Goal: Task Accomplishment & Management: Complete application form

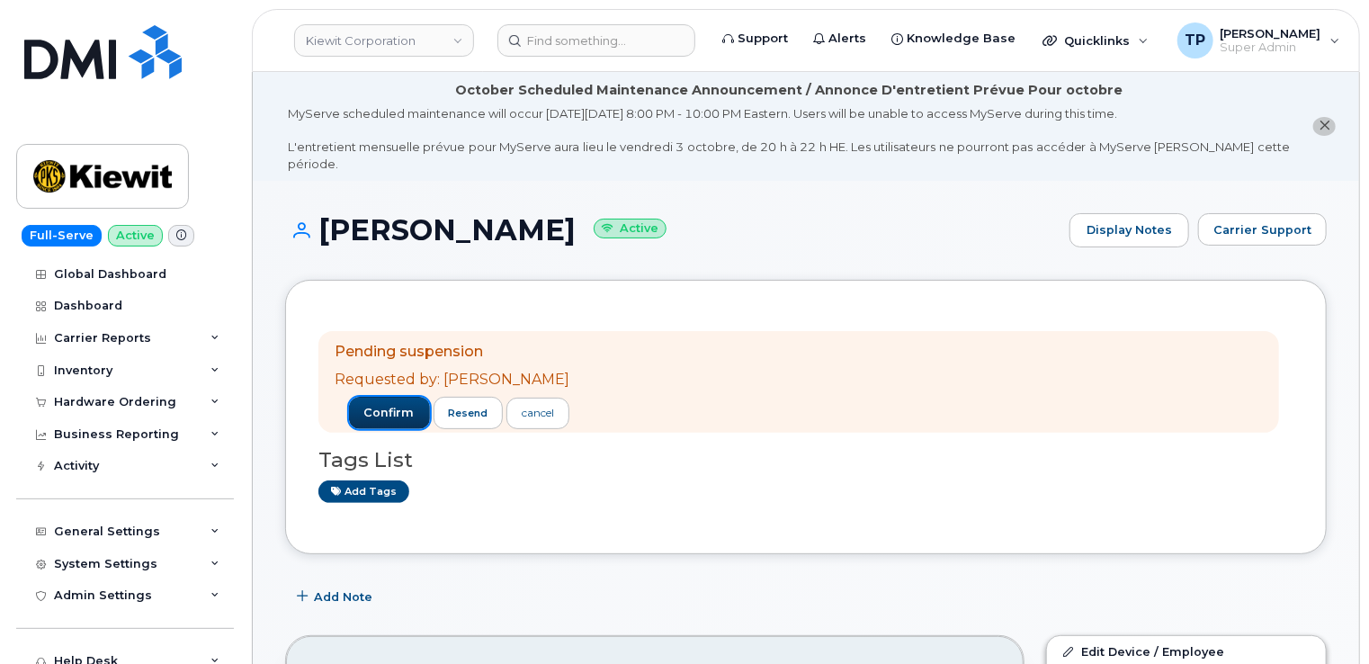
click at [364, 405] on span "confirm" at bounding box center [389, 413] width 50 height 16
click at [367, 405] on span "confirm" at bounding box center [389, 413] width 50 height 16
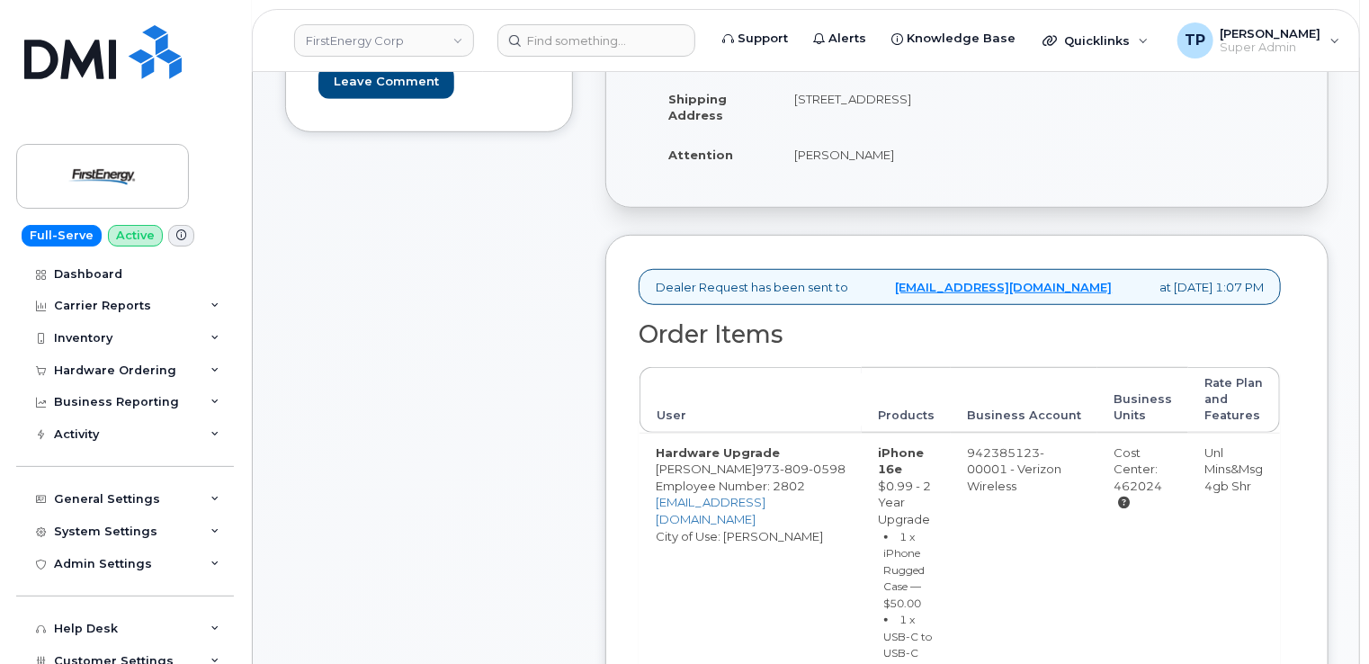
scroll to position [720, 0]
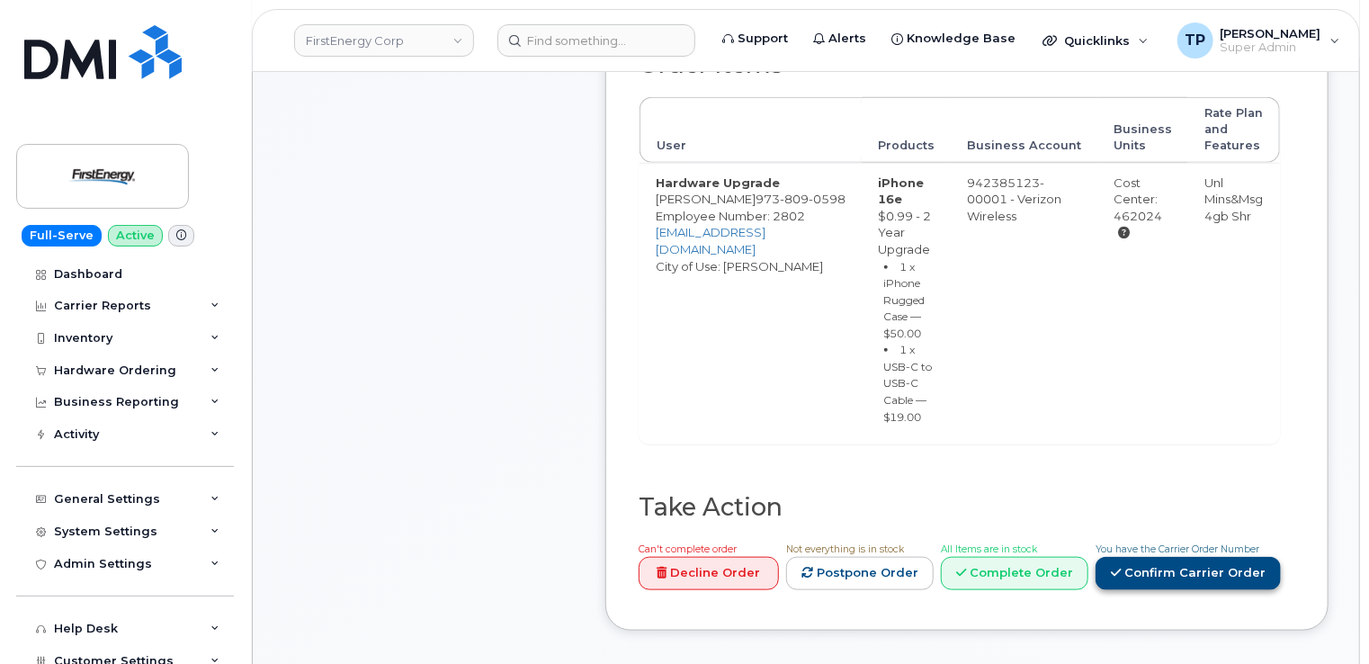
click at [1233, 575] on link "Confirm Carrier Order" at bounding box center [1188, 573] width 185 height 33
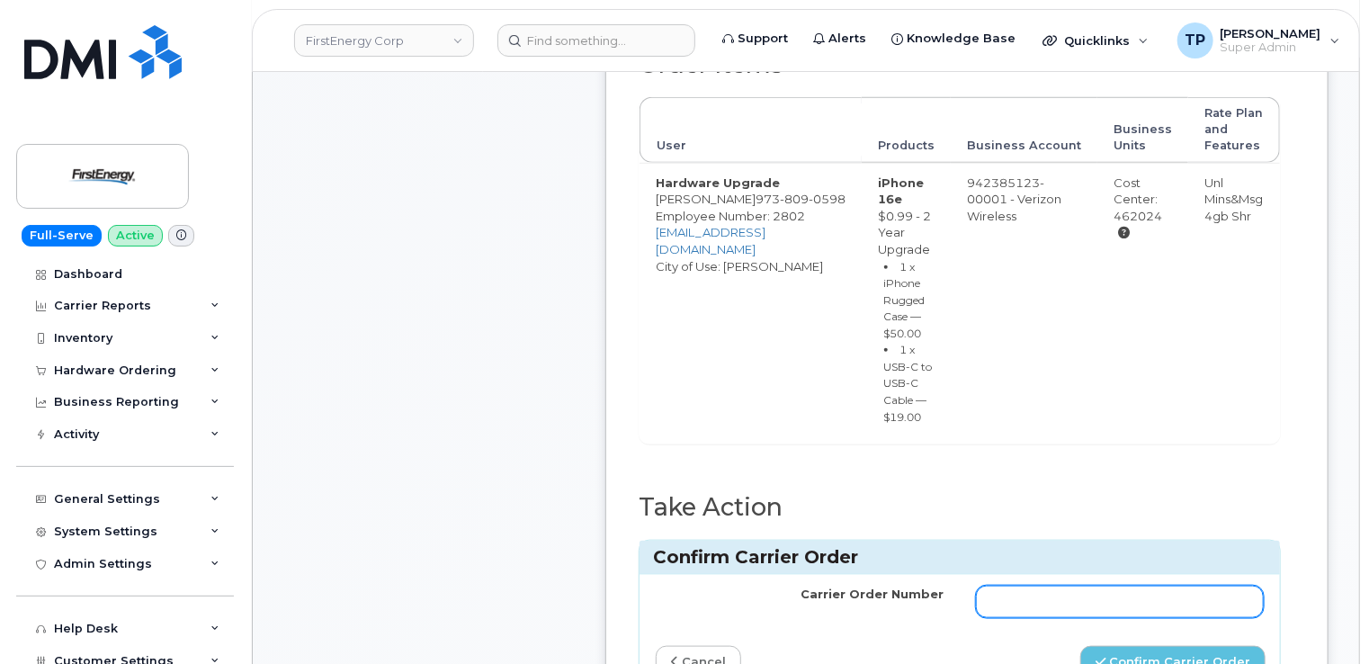
drag, startPoint x: 1124, startPoint y: 587, endPoint x: 1123, endPoint y: 596, distance: 9.0
click at [1123, 595] on input "Carrier Order Number" at bounding box center [1120, 602] width 288 height 32
paste input "MB3000597033397"
type input "MB3000597033397"
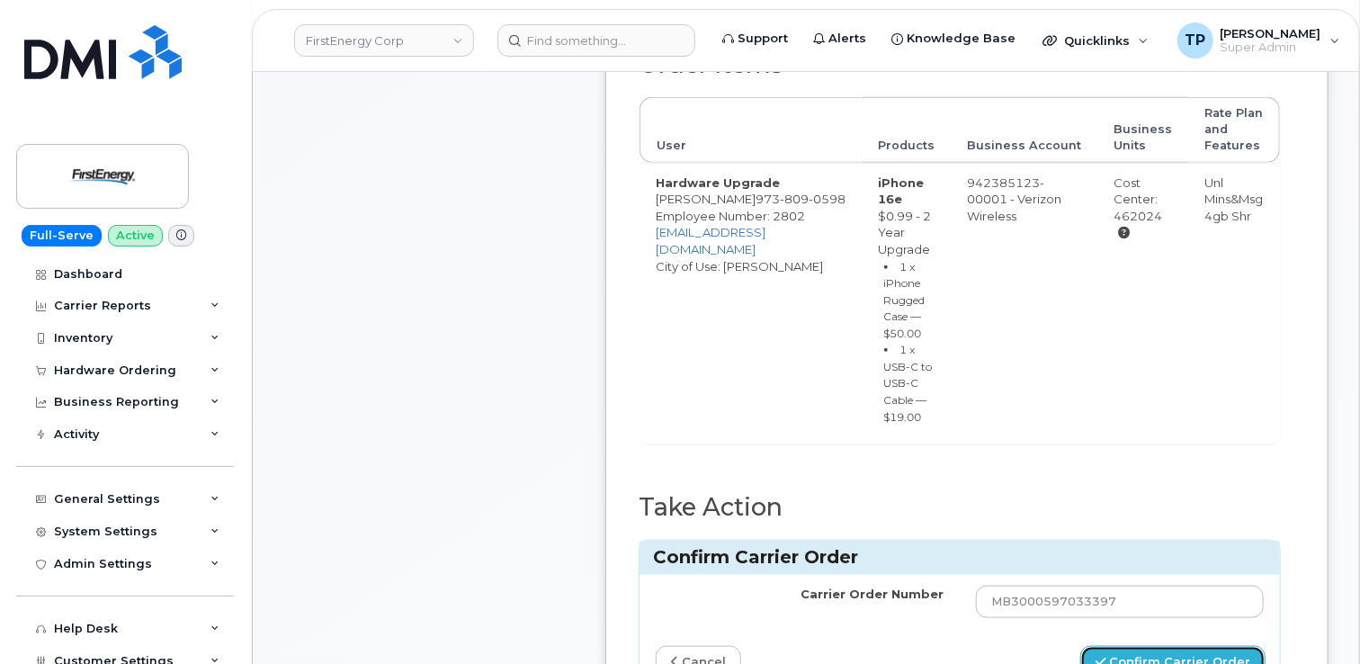
click at [1172, 656] on button "Confirm Carrier Order" at bounding box center [1173, 662] width 185 height 33
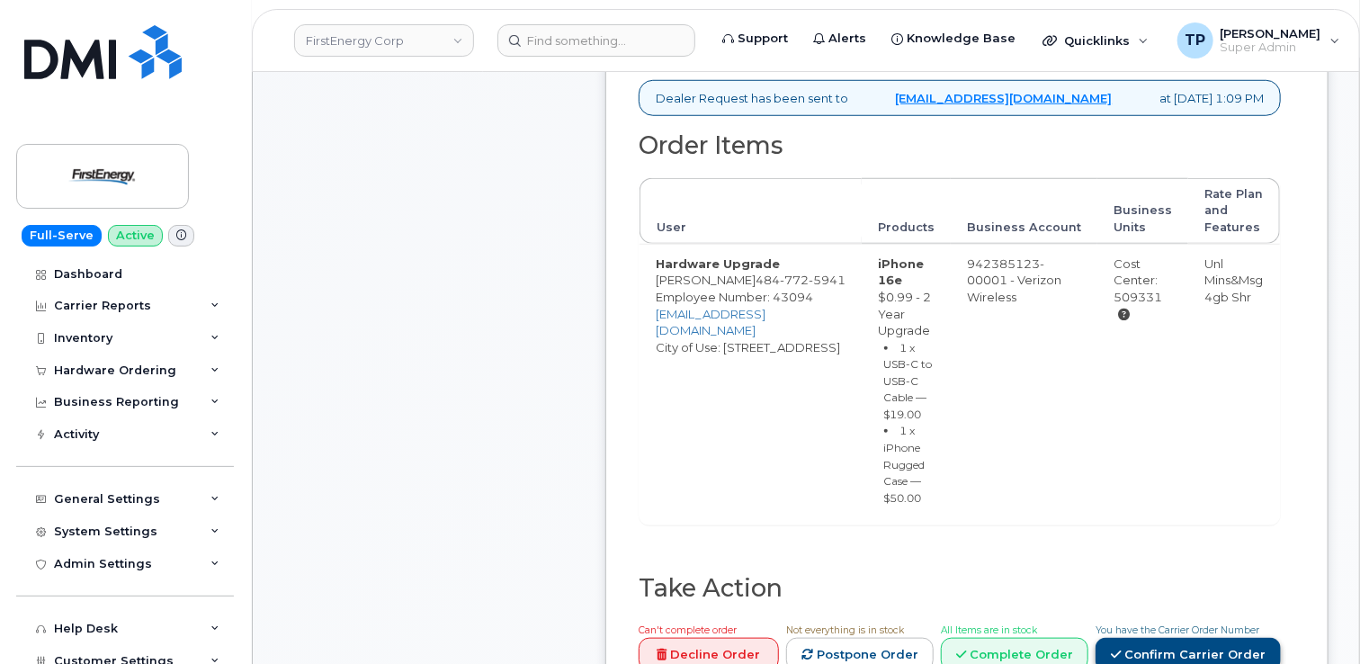
scroll to position [900, 0]
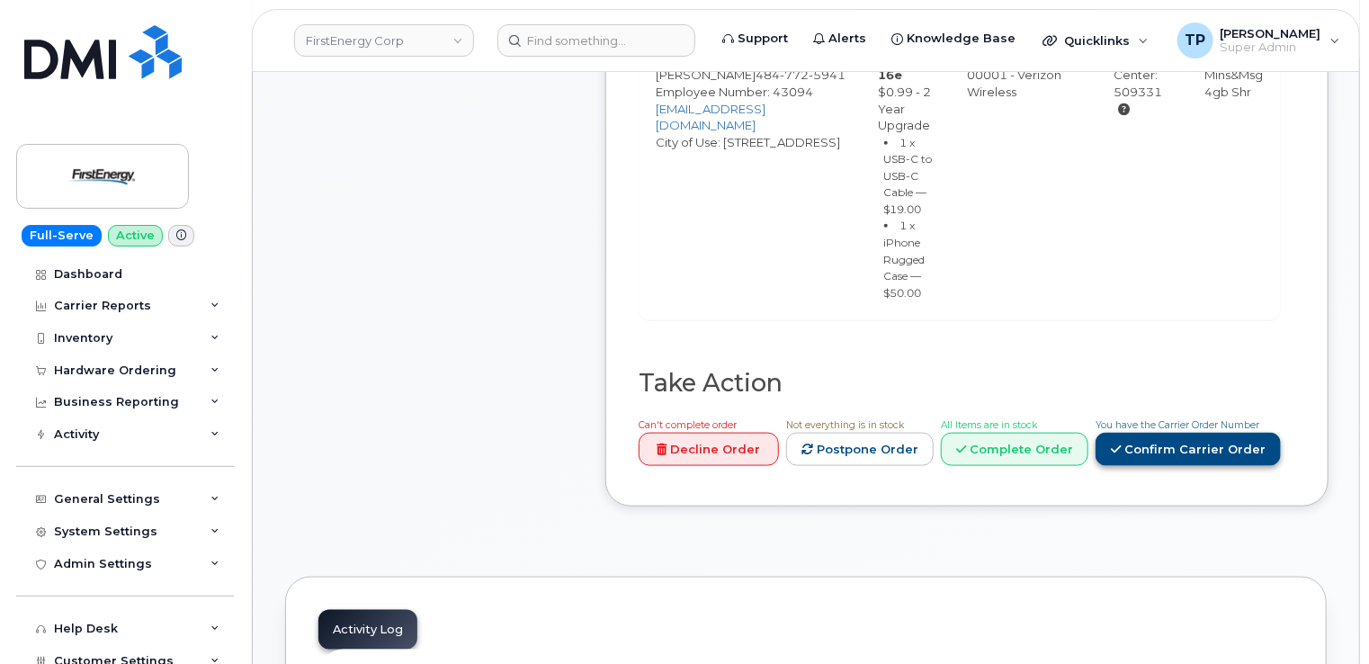
click at [1204, 450] on link "Confirm Carrier Order" at bounding box center [1188, 449] width 185 height 33
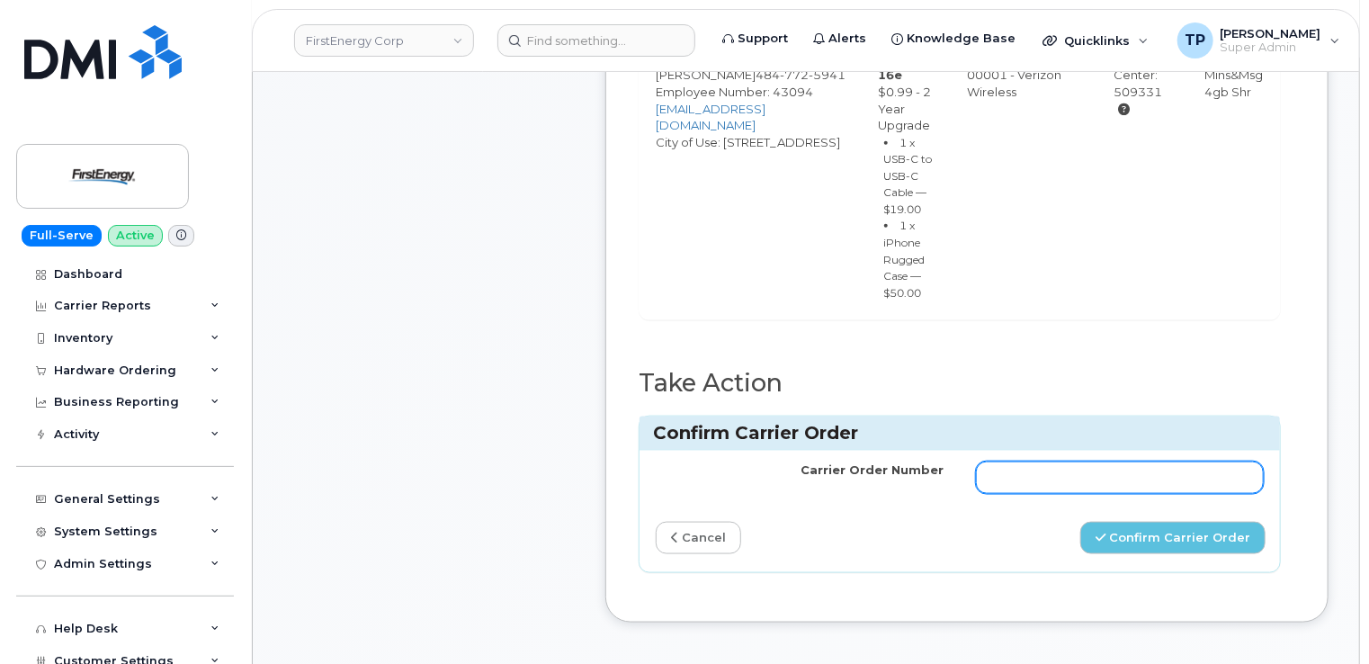
click at [1100, 466] on input "Carrier Order Number" at bounding box center [1120, 478] width 288 height 32
paste input "MB3000597044630"
type input "MB3000597044630"
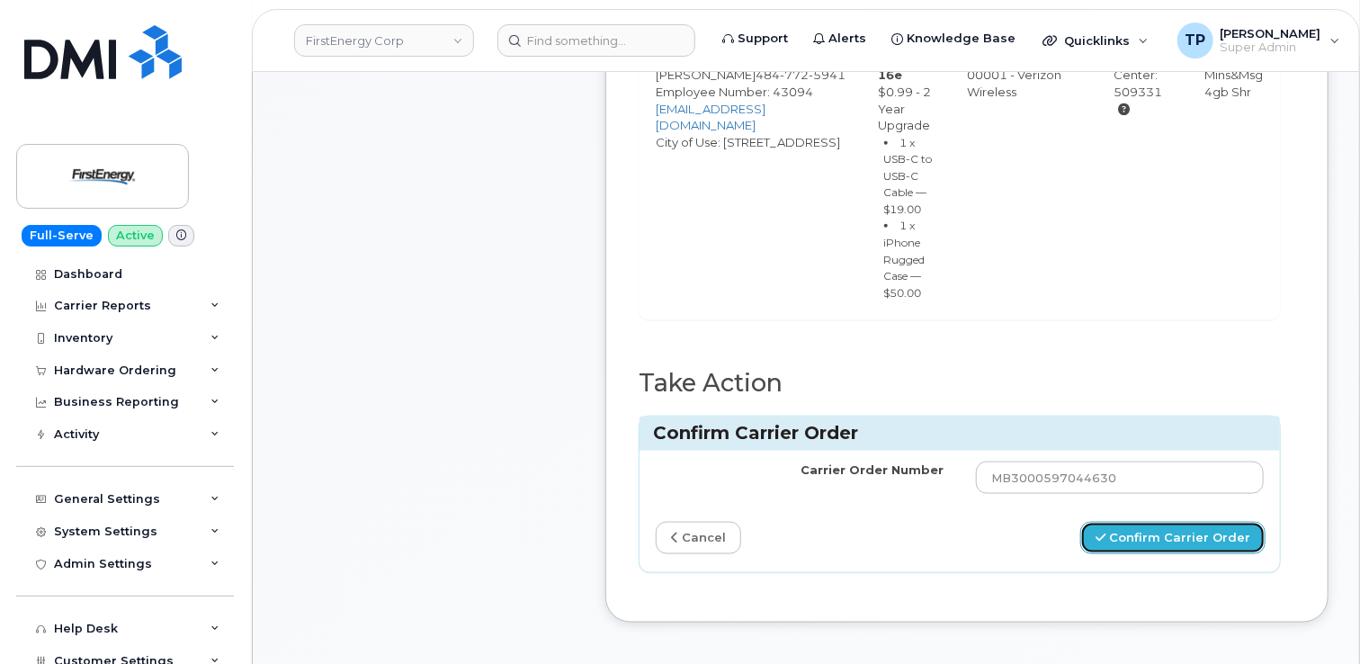
click at [1166, 537] on button "Confirm Carrier Order" at bounding box center [1173, 538] width 185 height 33
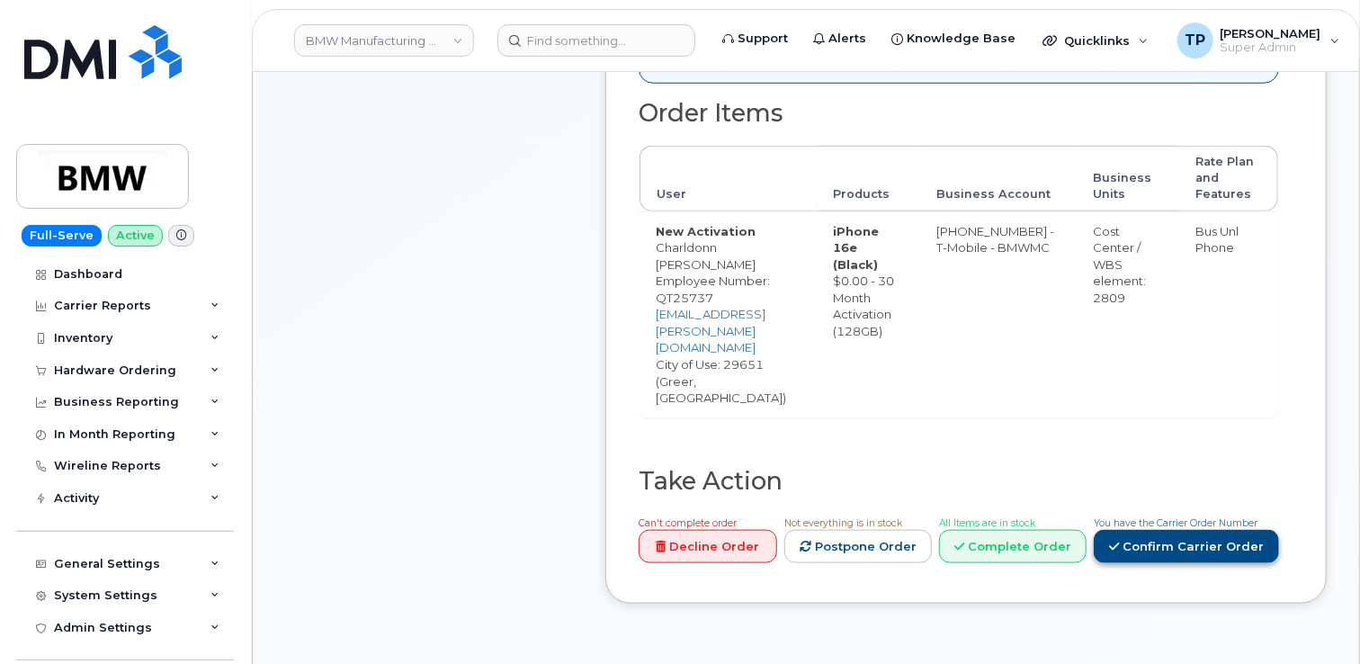
scroll to position [810, 0]
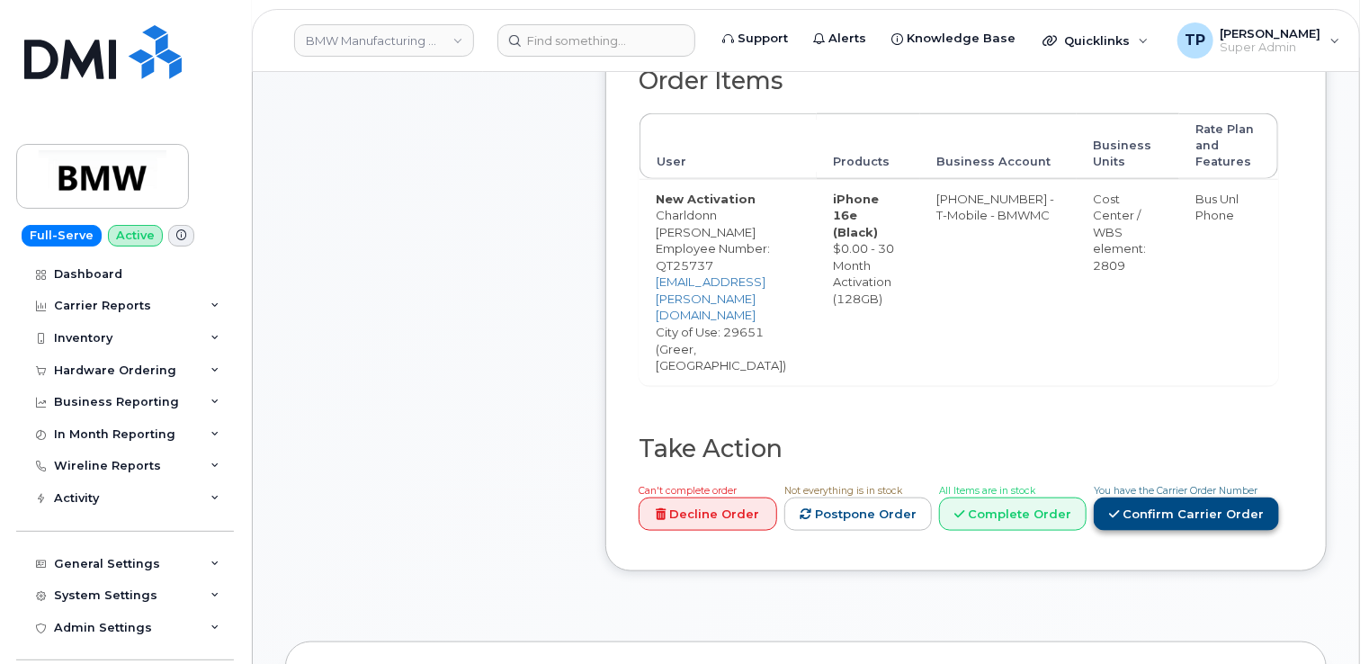
click at [1236, 498] on link "Confirm Carrier Order" at bounding box center [1186, 514] width 185 height 33
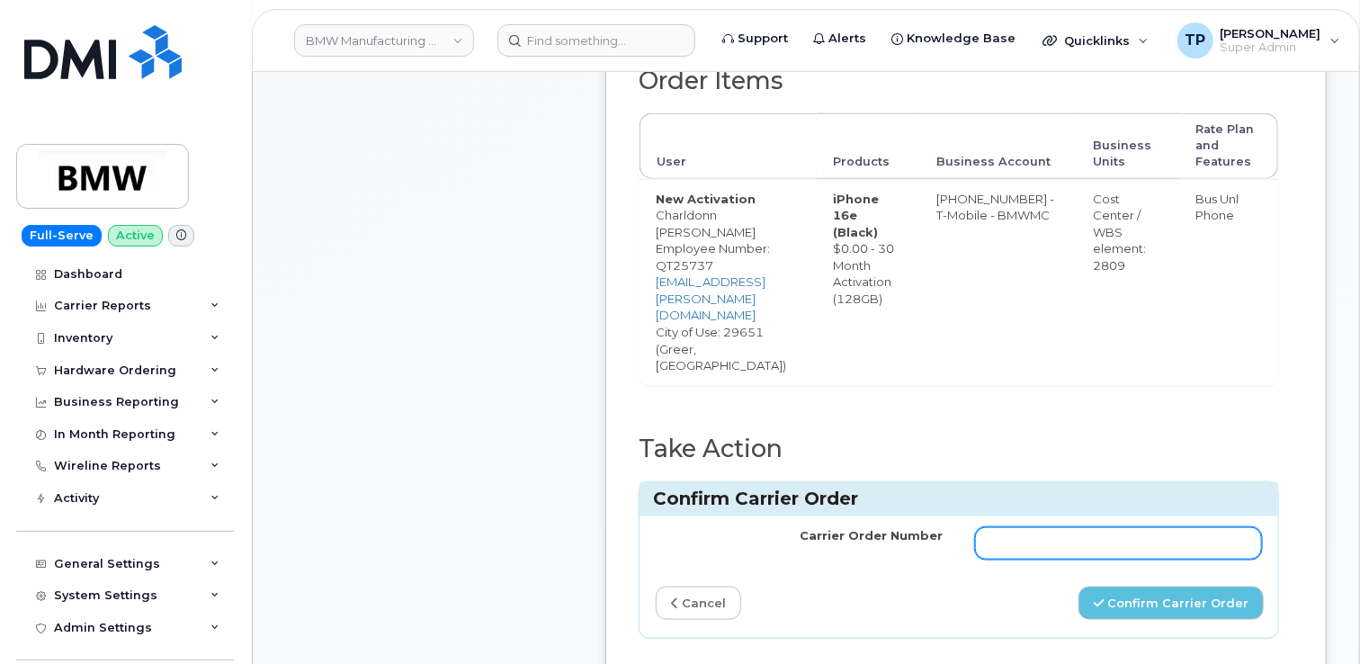
click at [1206, 527] on input "Carrier Order Number" at bounding box center [1118, 543] width 287 height 32
paste input "771953370"
type input "771953370"
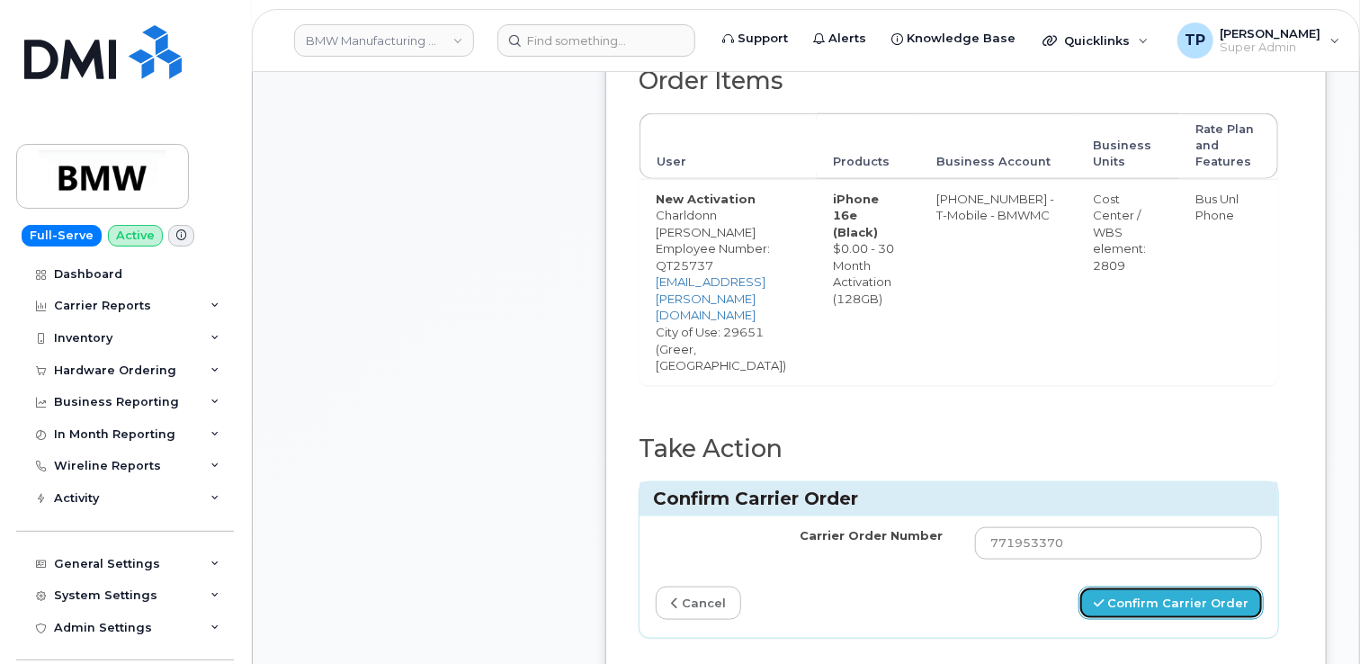
click at [1213, 587] on button "Confirm Carrier Order" at bounding box center [1171, 603] width 185 height 33
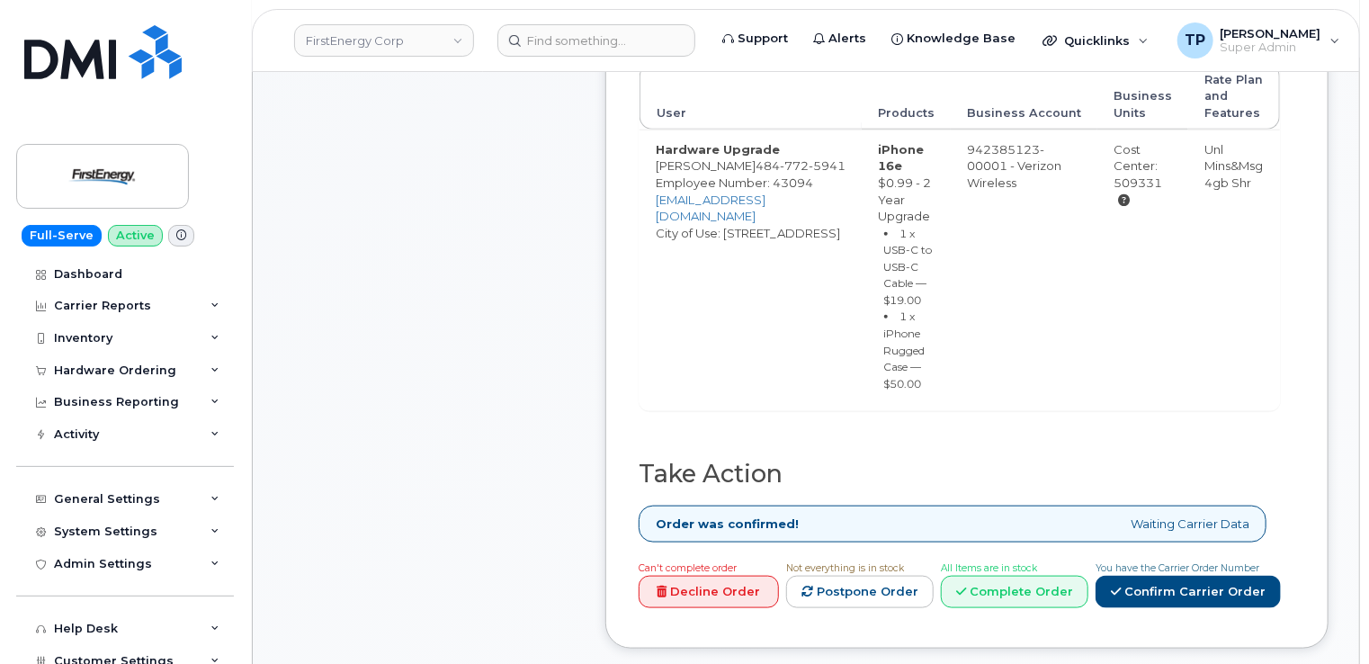
scroll to position [810, 0]
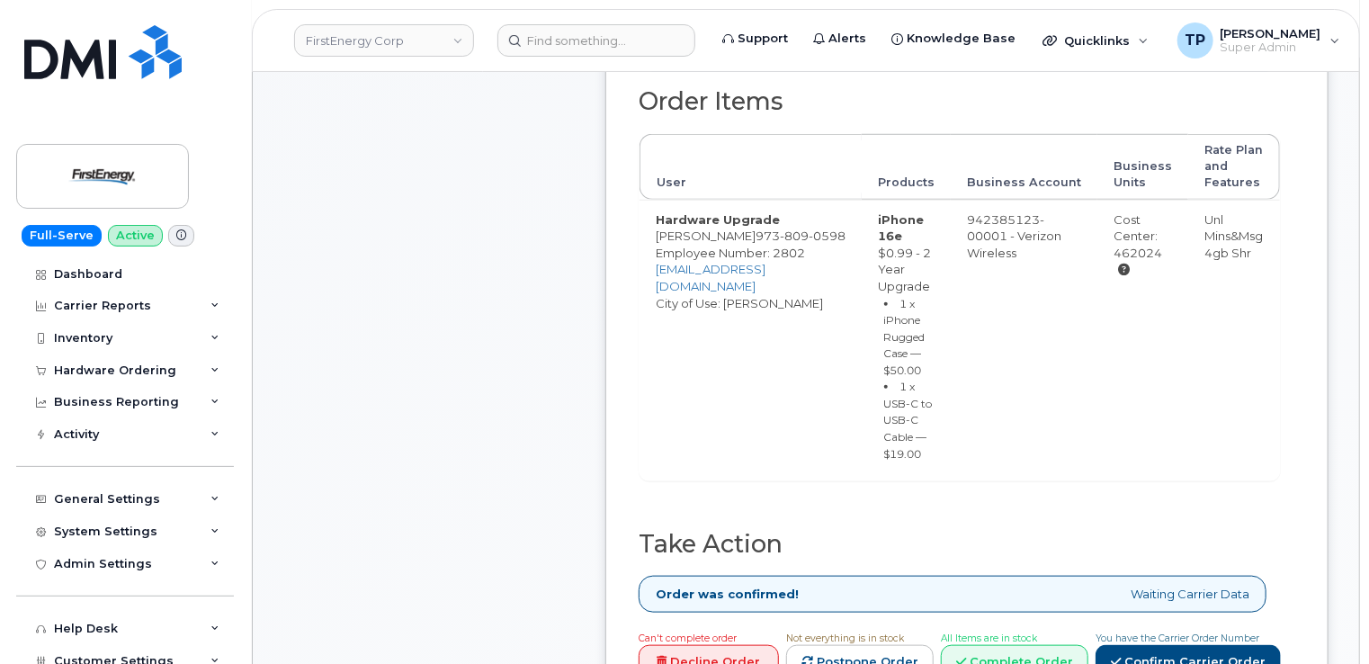
scroll to position [990, 0]
